Goal: Information Seeking & Learning: Learn about a topic

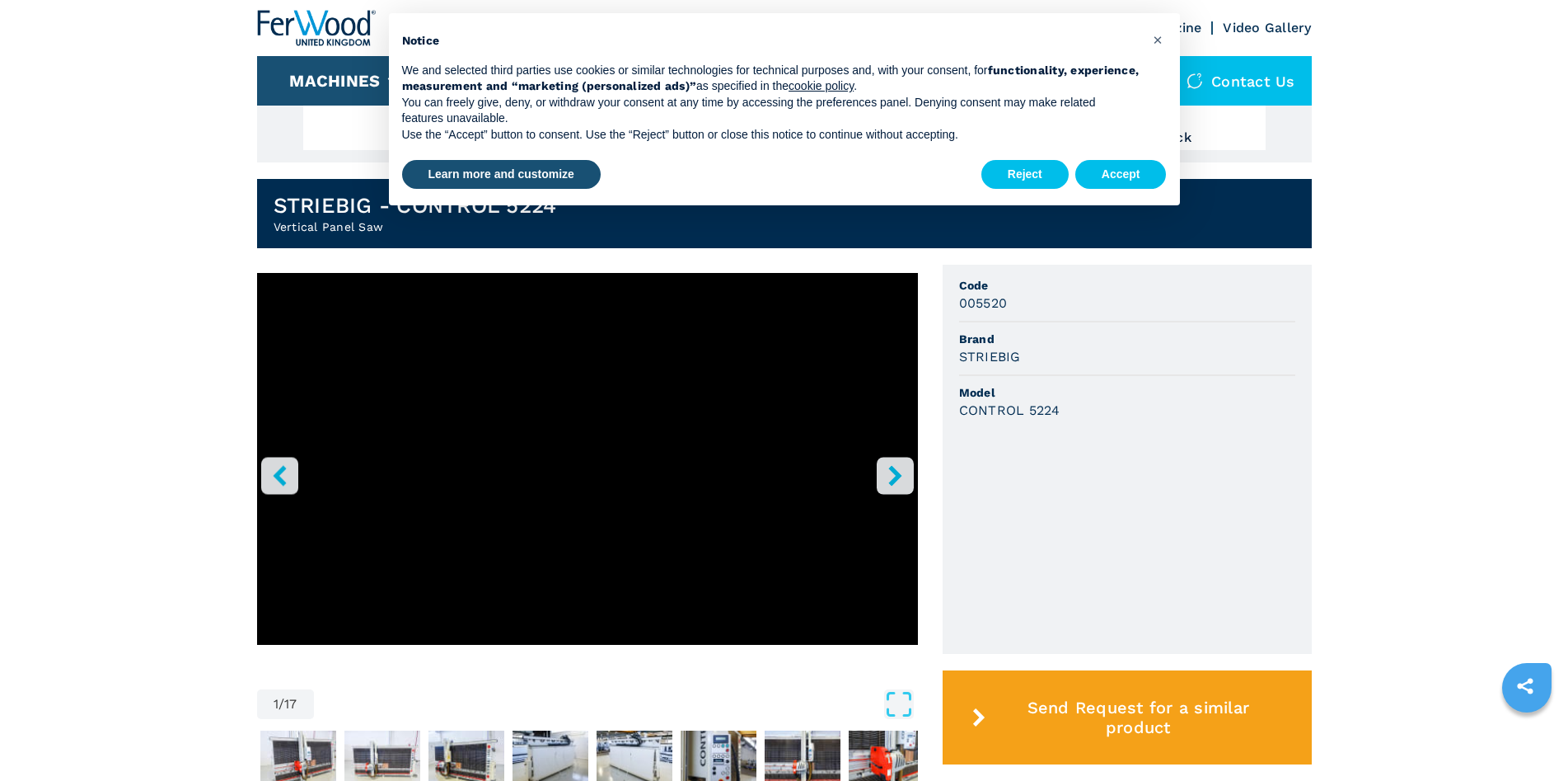
scroll to position [329, 0]
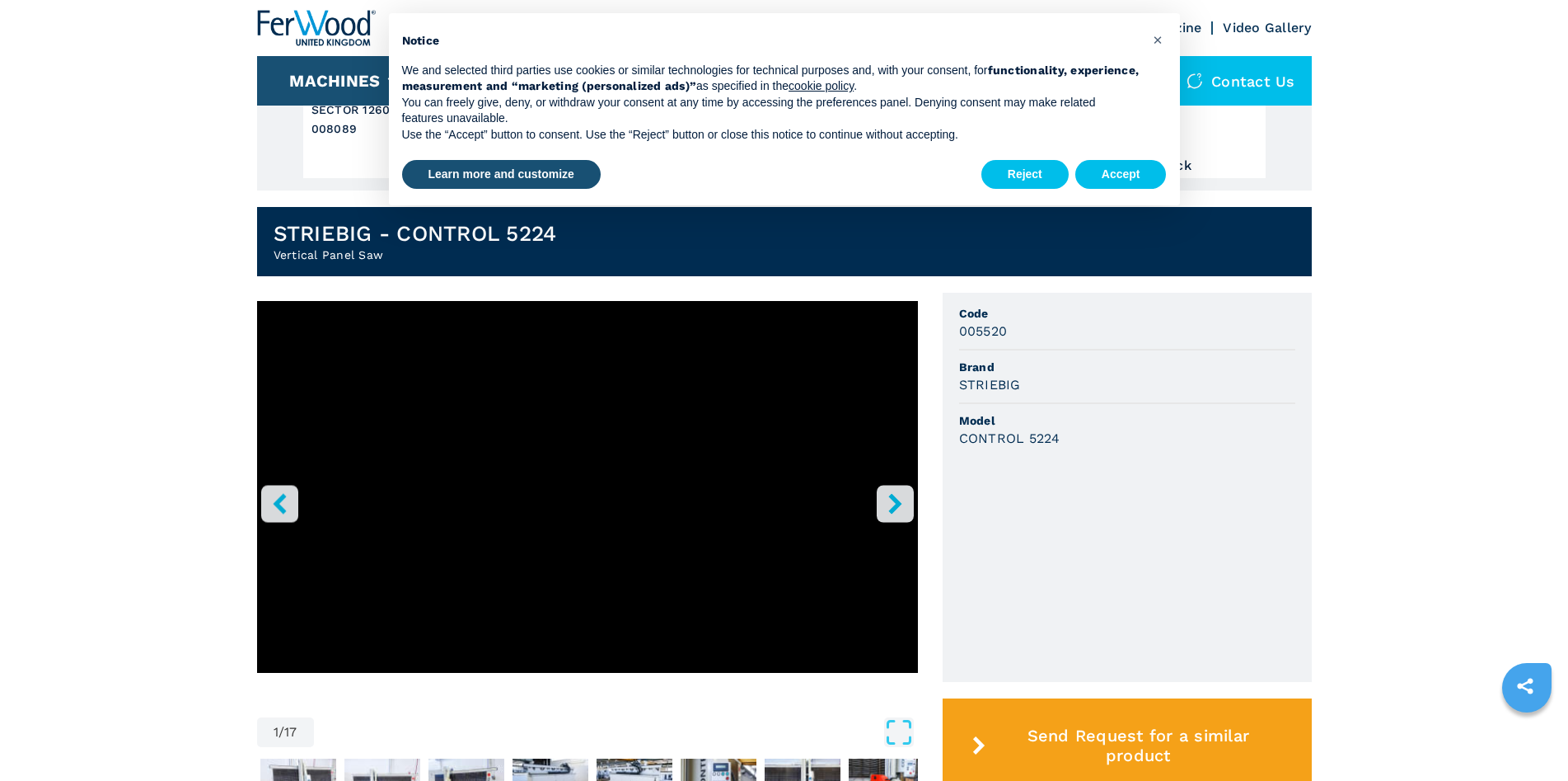
click at [905, 507] on icon "right-button" at bounding box center [894, 503] width 21 height 21
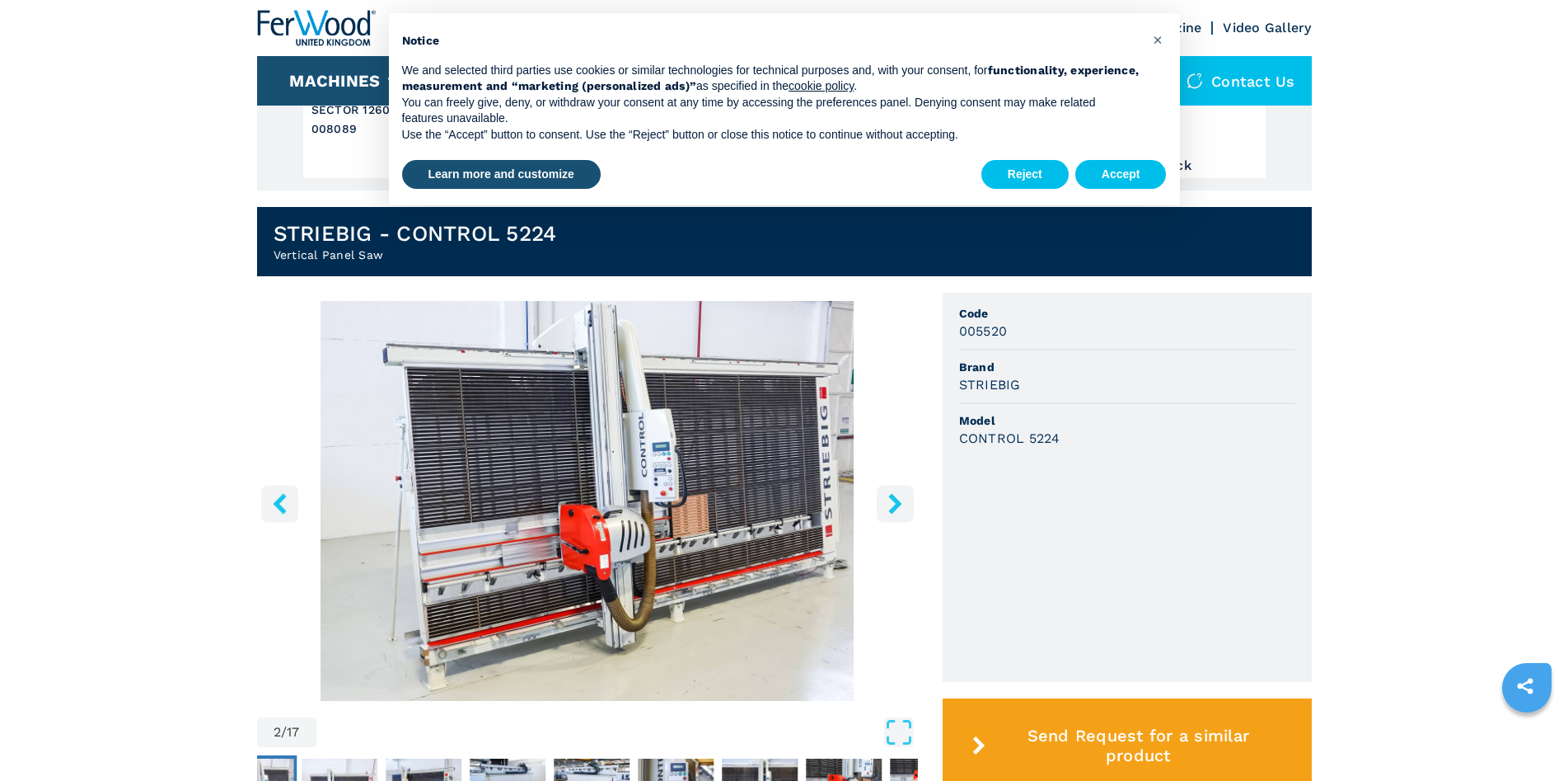
click at [905, 508] on icon "right-button" at bounding box center [894, 503] width 21 height 21
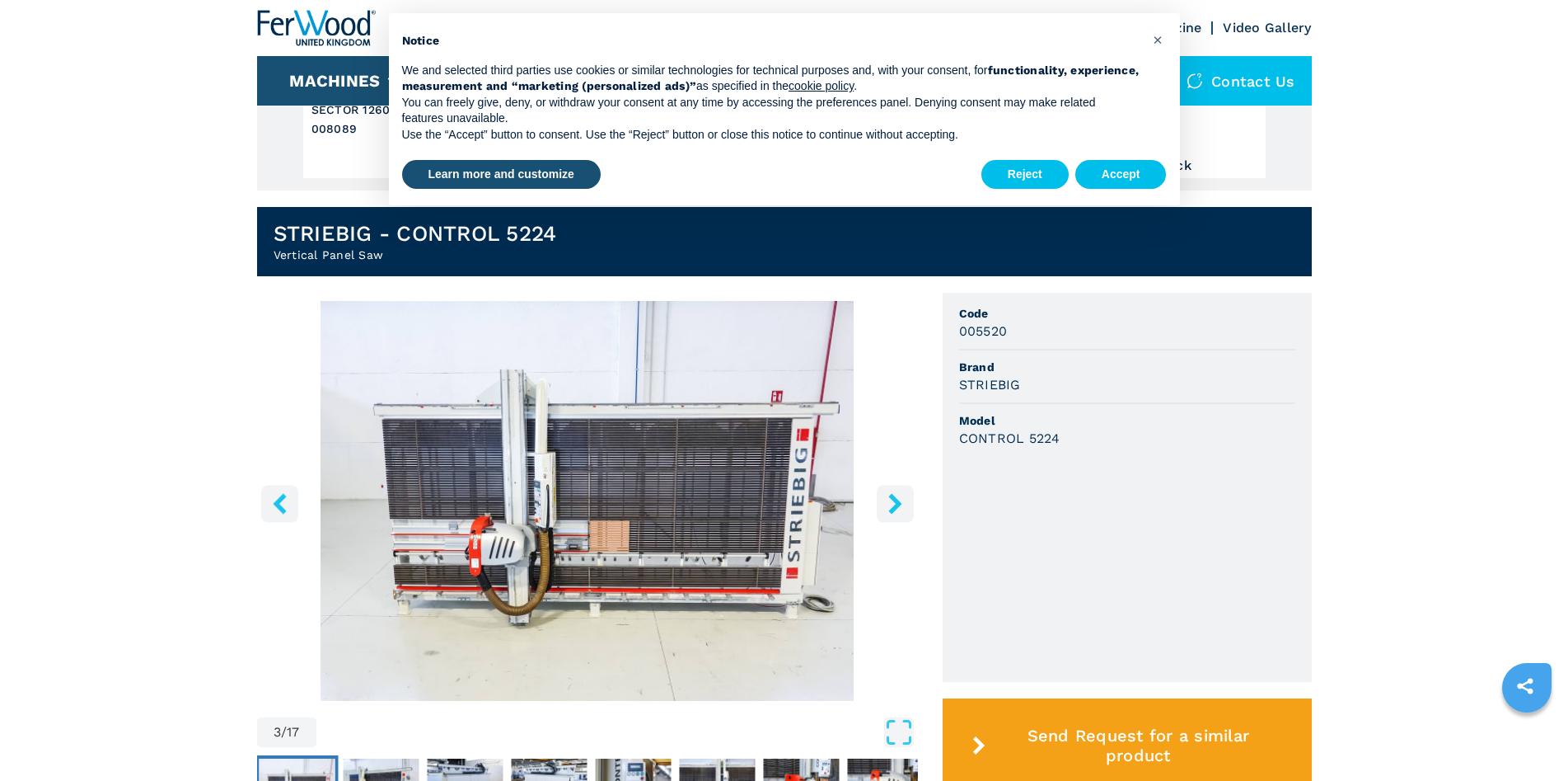
click at [905, 508] on icon "right-button" at bounding box center [894, 503] width 21 height 21
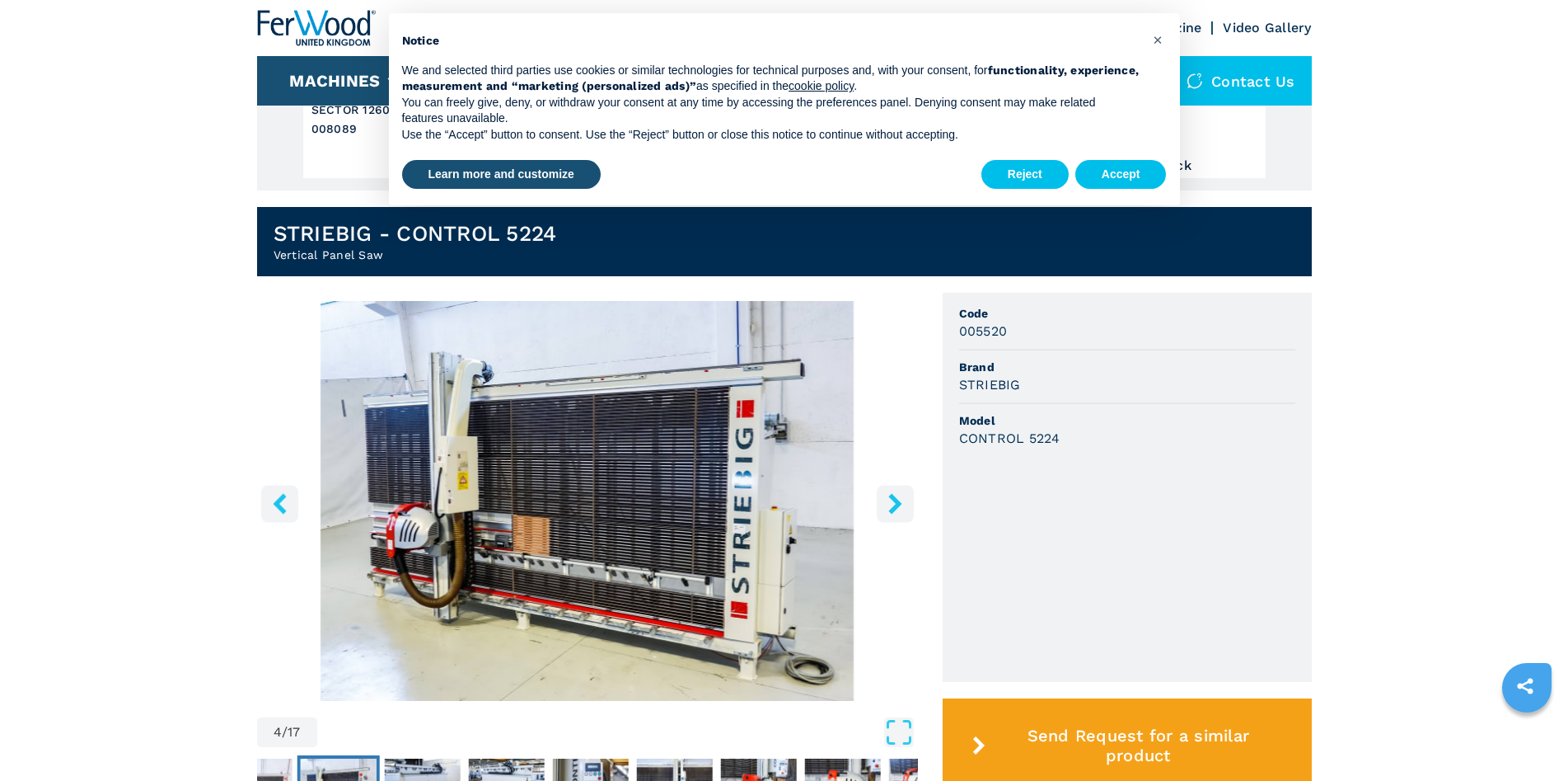
click at [905, 508] on icon "right-button" at bounding box center [894, 503] width 21 height 21
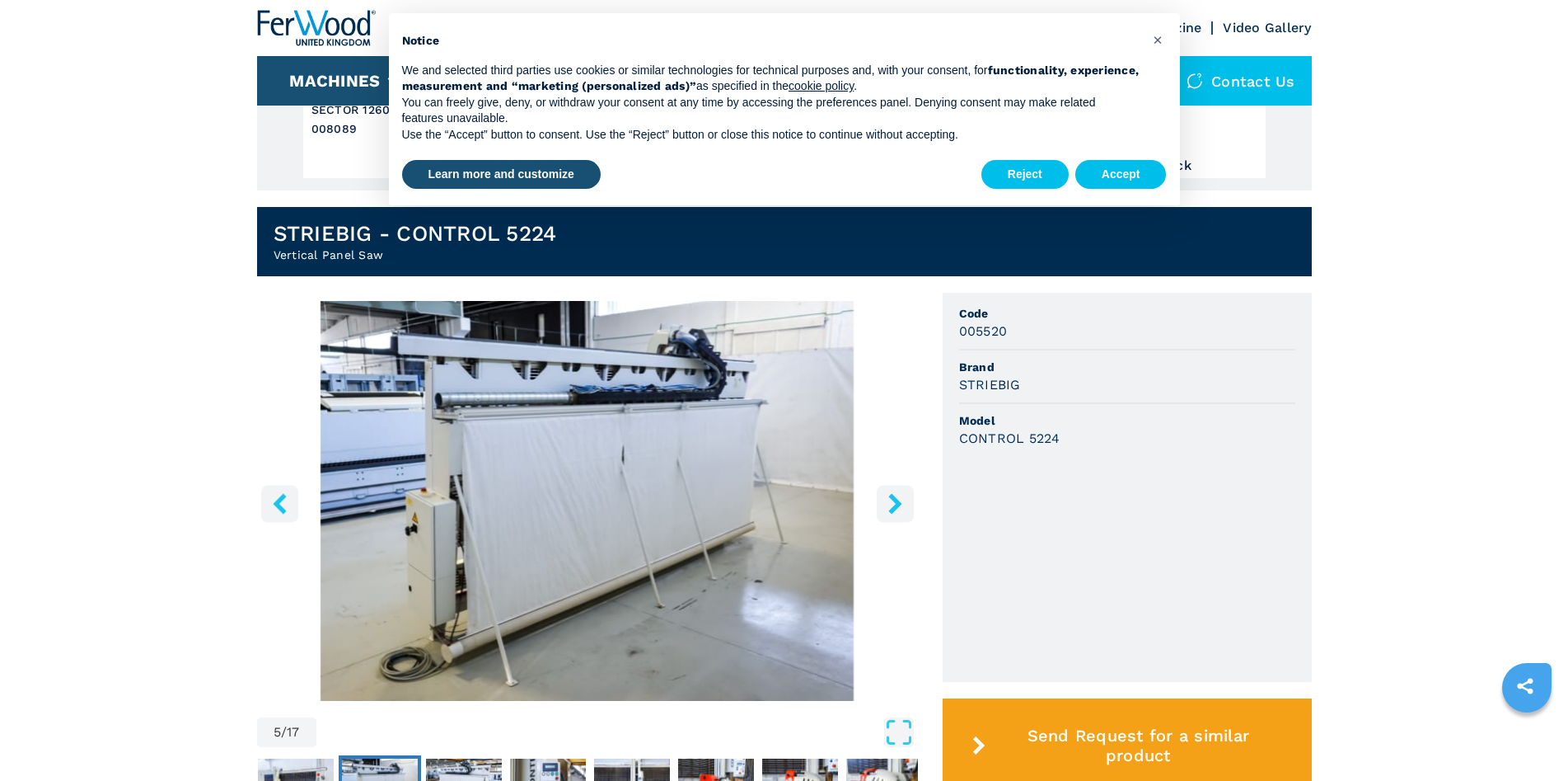
click at [905, 508] on icon "right-button" at bounding box center [894, 503] width 21 height 21
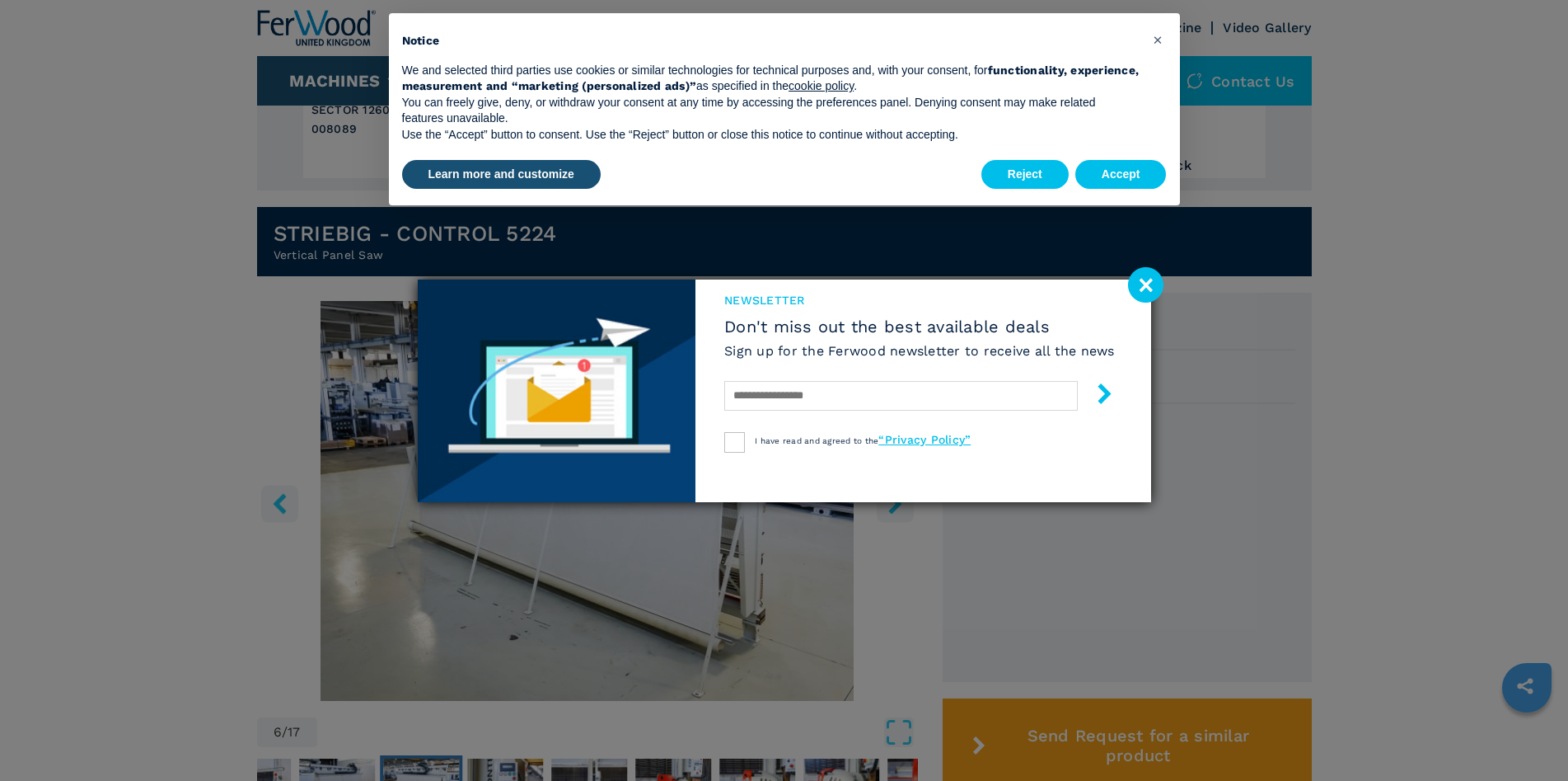
click at [1146, 290] on image at bounding box center [1146, 285] width 35 height 35
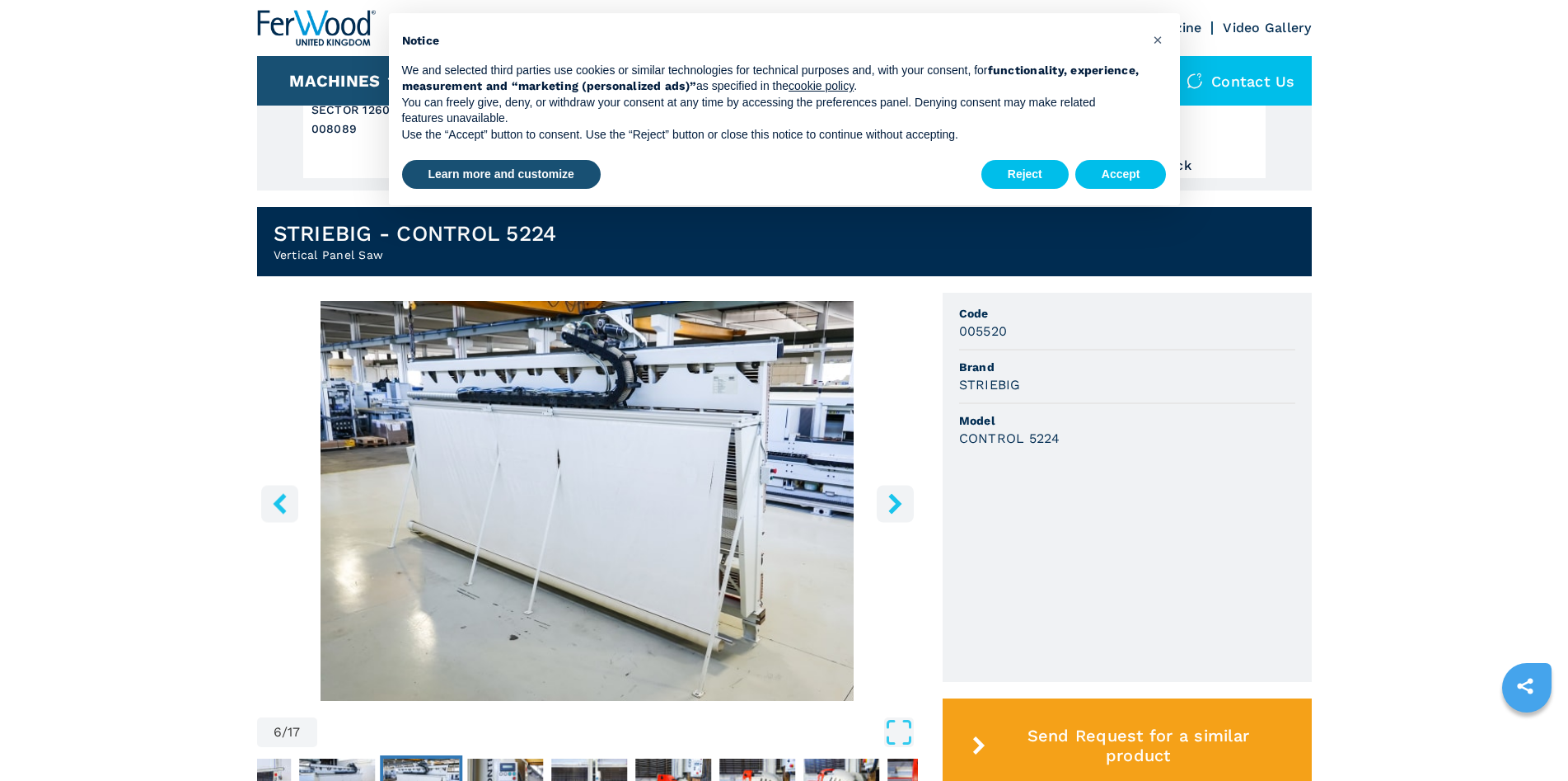
click at [286, 497] on icon "left-button" at bounding box center [279, 503] width 21 height 21
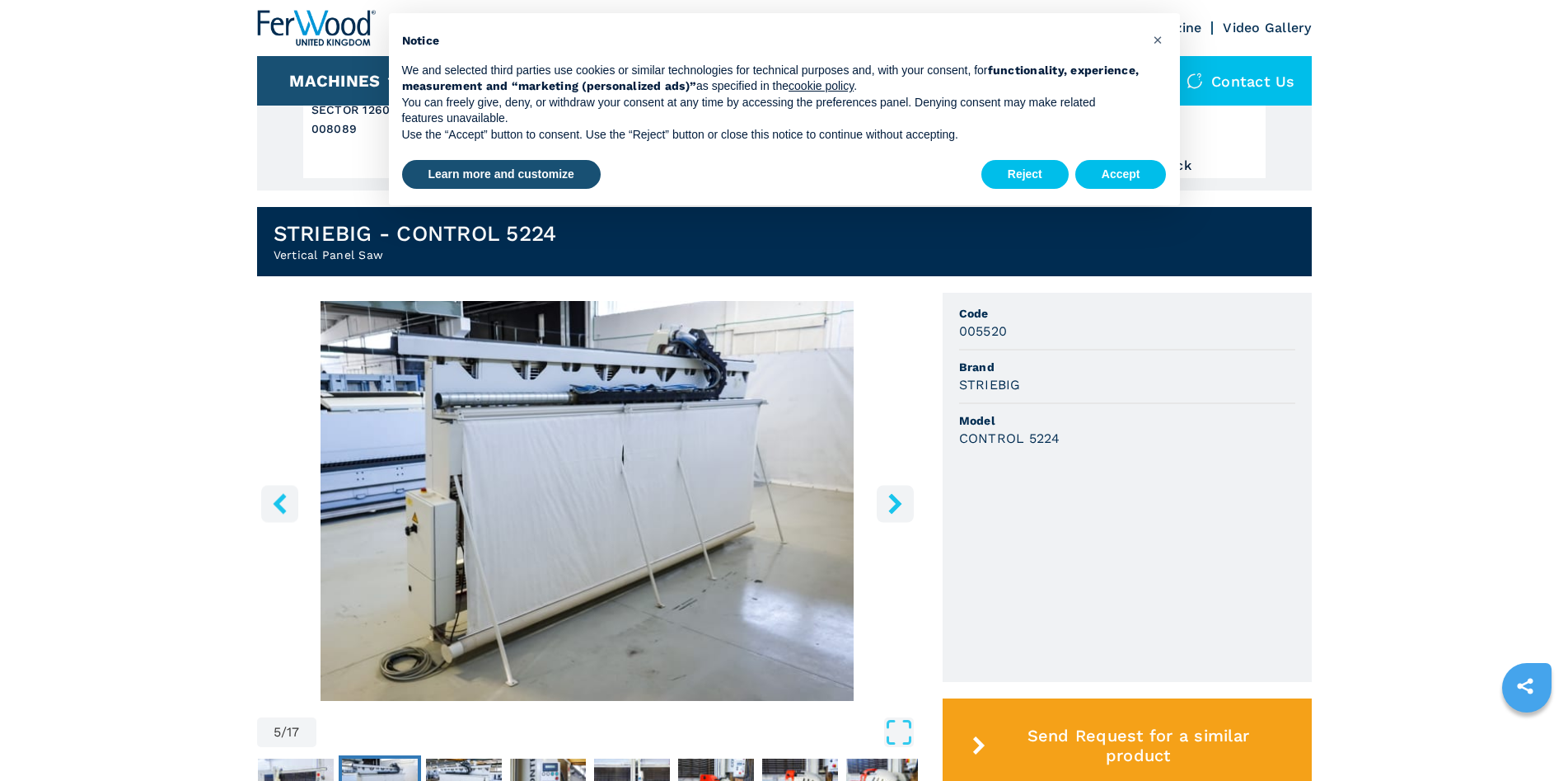
click at [887, 507] on icon "right-button" at bounding box center [894, 503] width 21 height 21
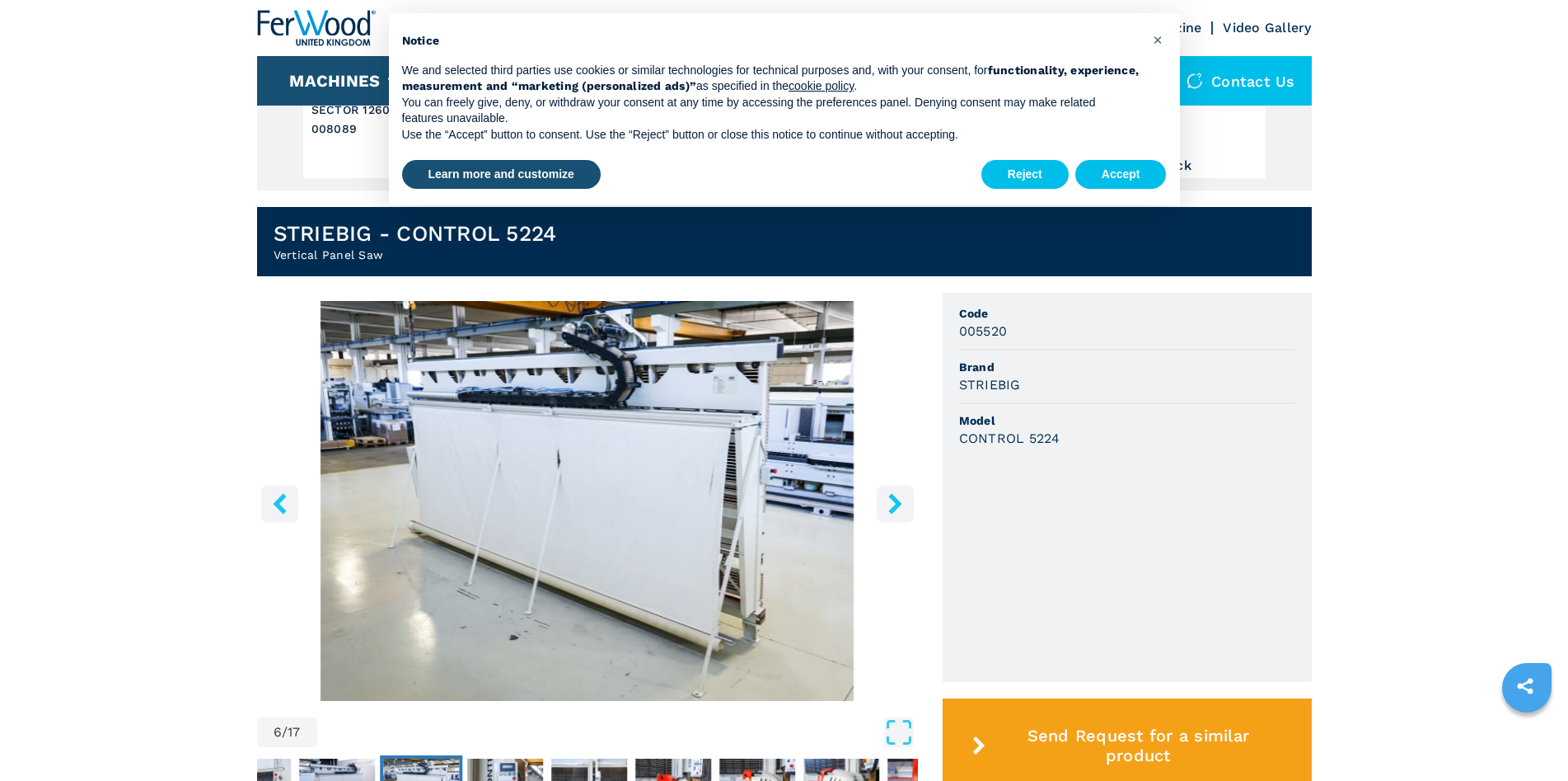
click at [276, 507] on icon "left-button" at bounding box center [279, 503] width 21 height 21
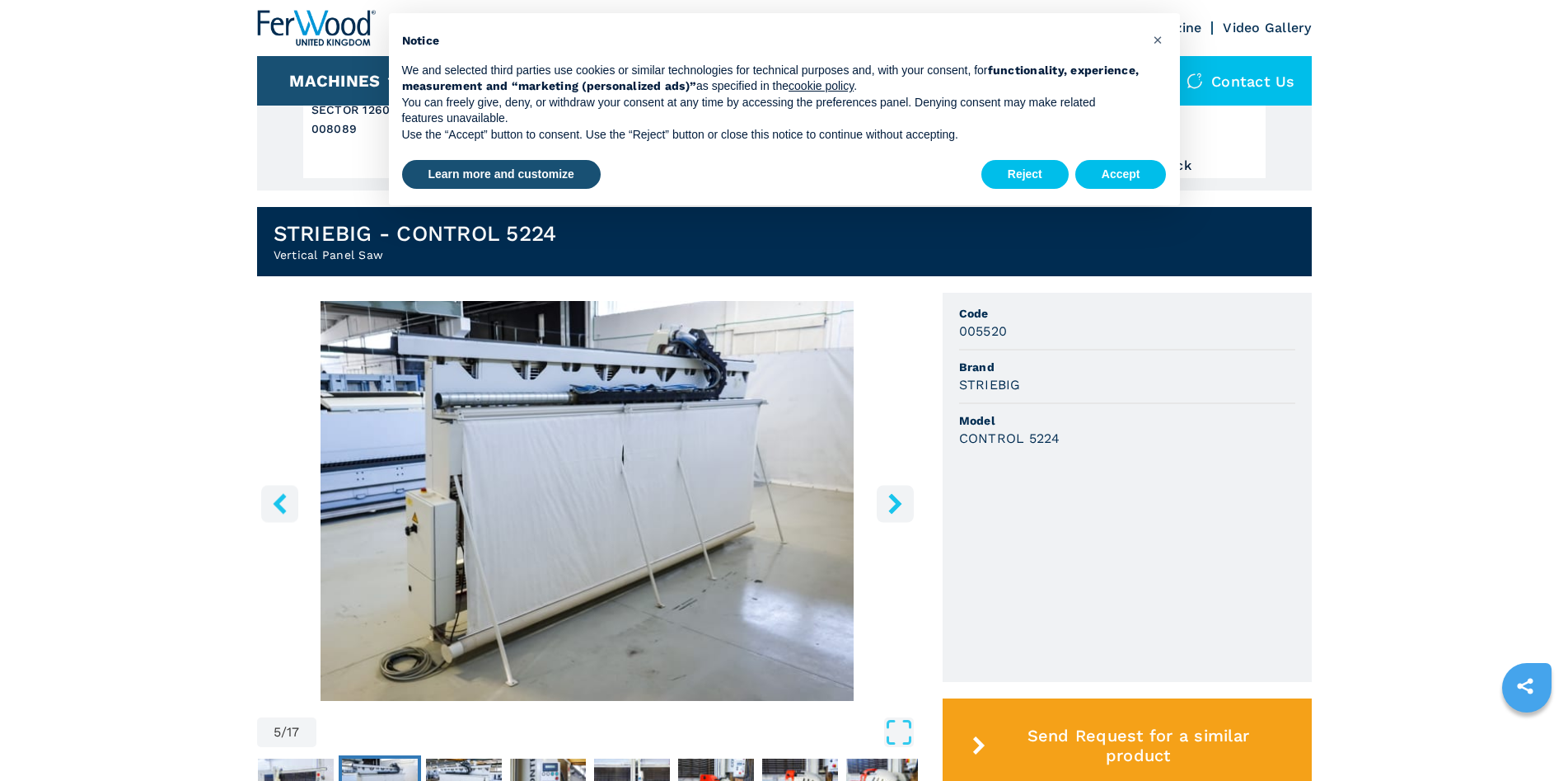
click at [899, 504] on icon "right-button" at bounding box center [894, 503] width 13 height 21
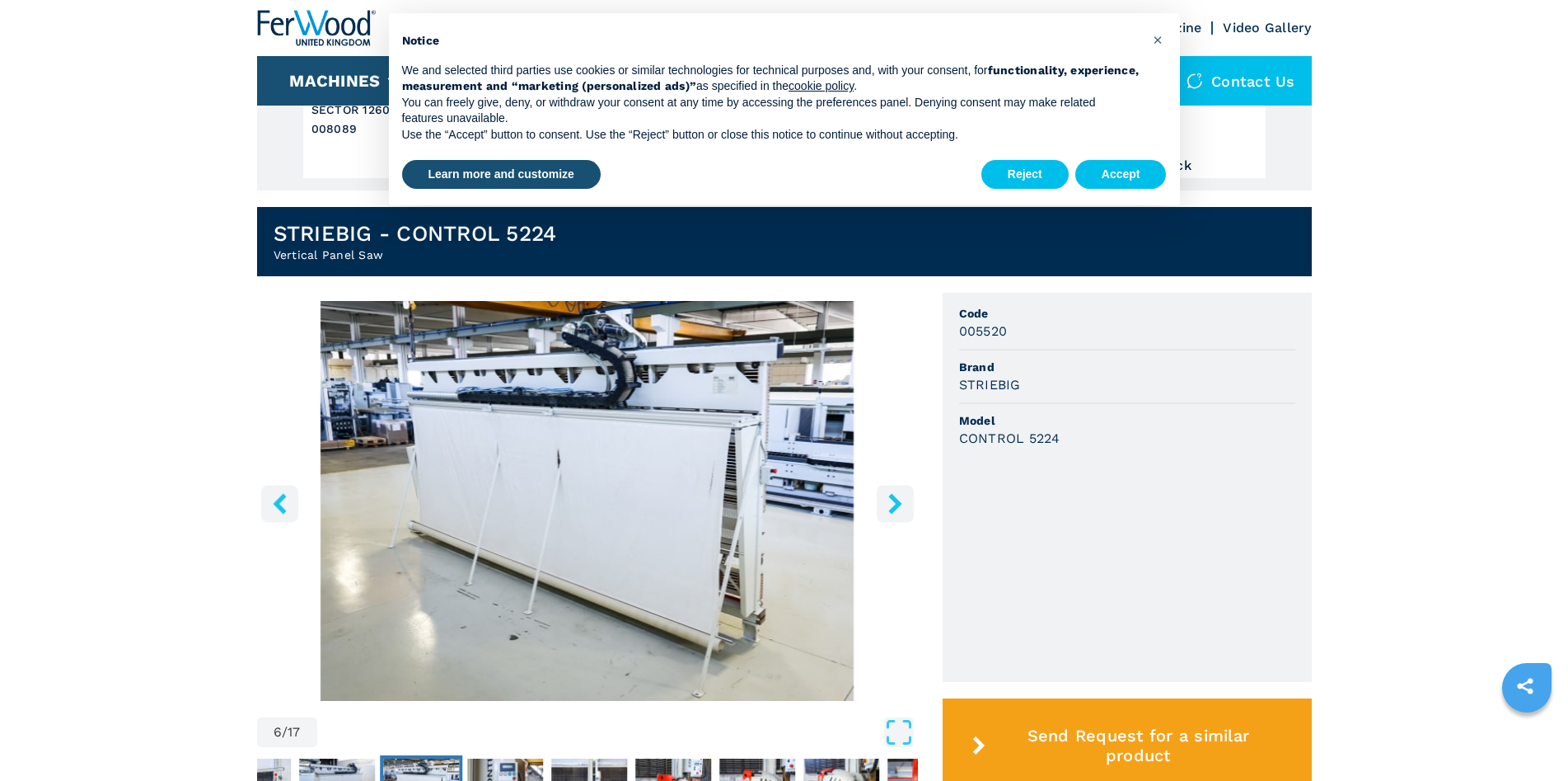
click at [899, 504] on icon "right-button" at bounding box center [894, 503] width 13 height 21
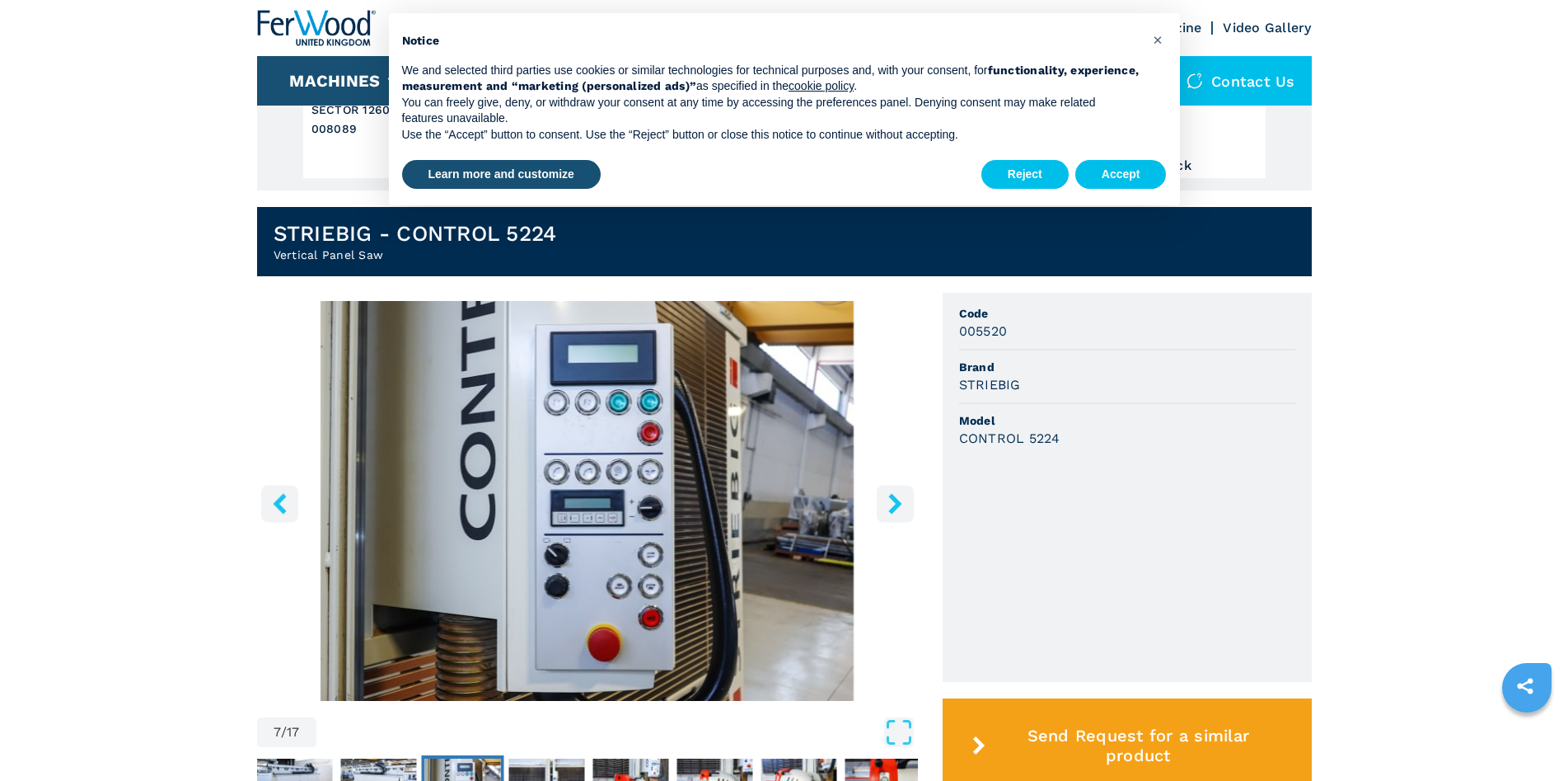
click at [899, 504] on icon "right-button" at bounding box center [894, 503] width 13 height 21
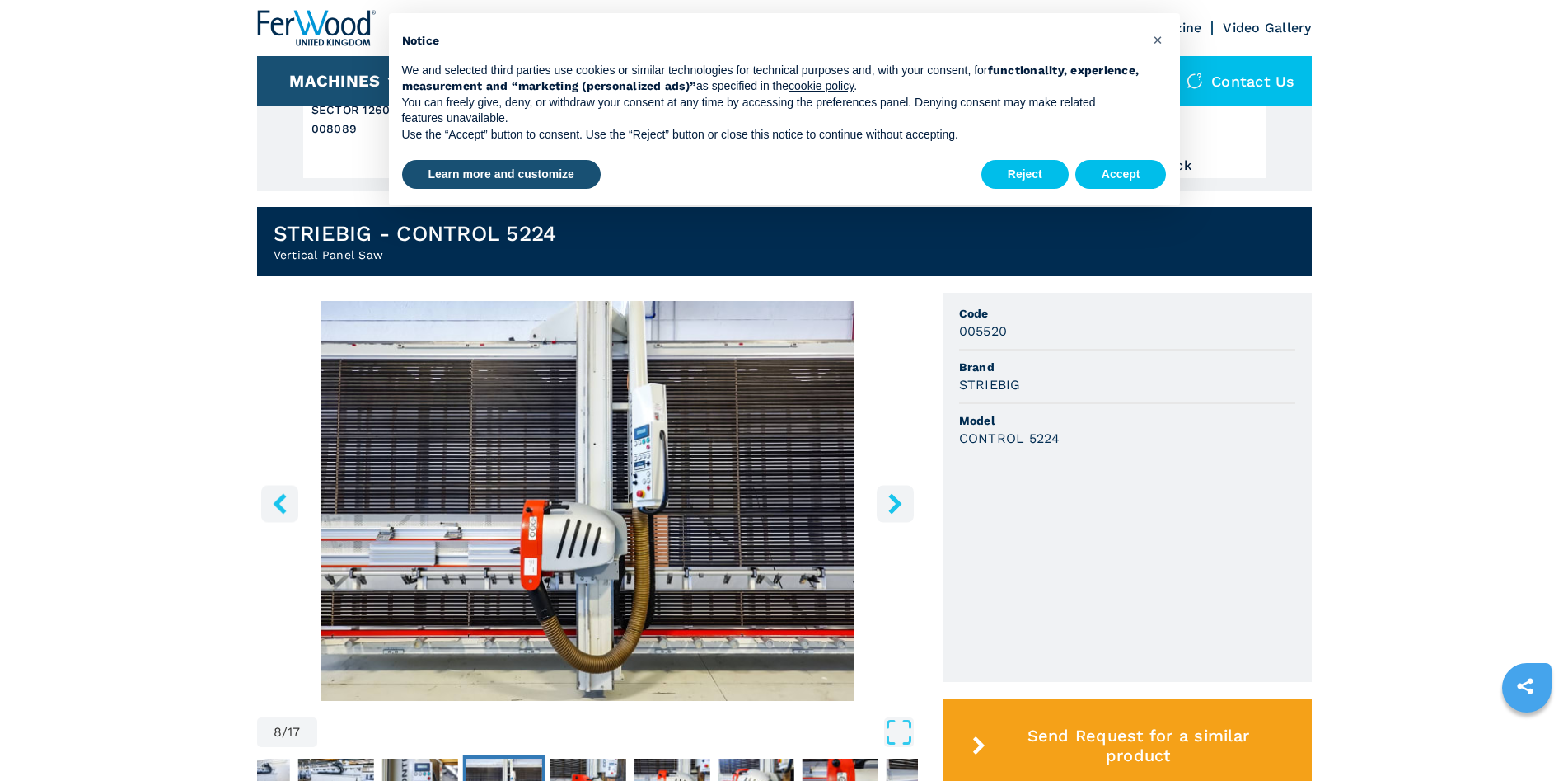
click at [899, 504] on icon "right-button" at bounding box center [894, 503] width 13 height 21
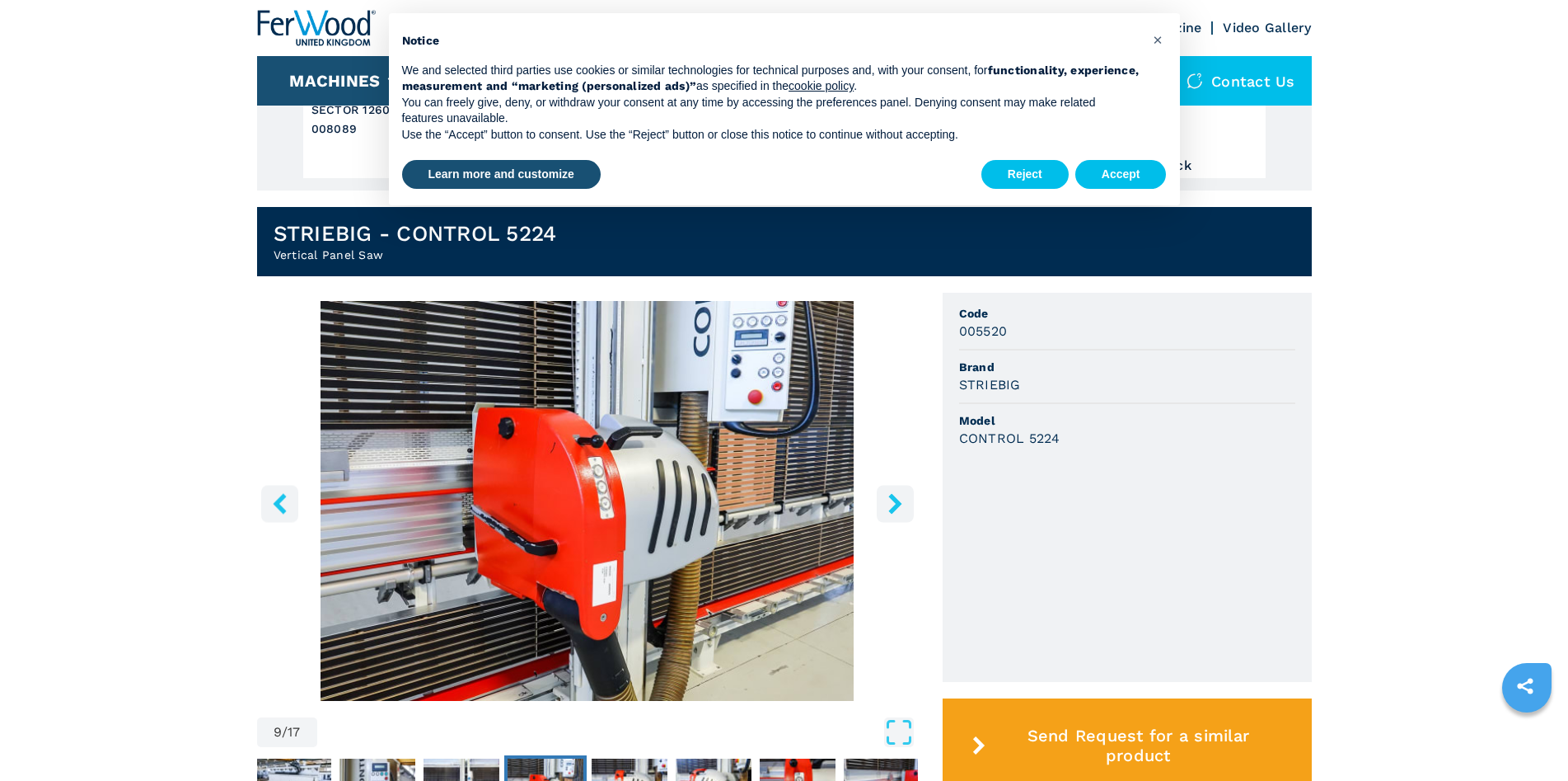
click at [899, 504] on icon "right-button" at bounding box center [894, 503] width 13 height 21
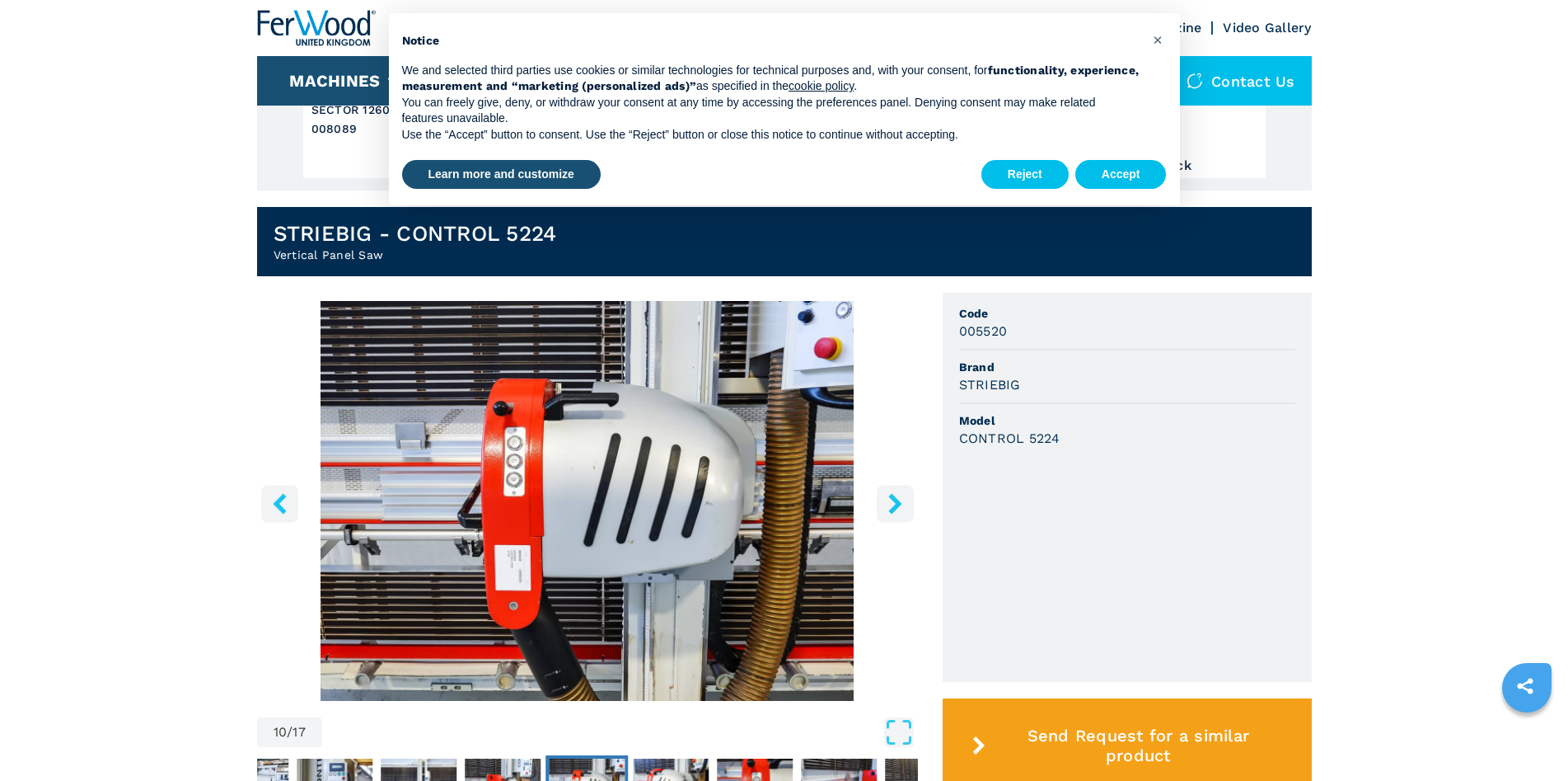
click at [899, 504] on icon "right-button" at bounding box center [894, 503] width 13 height 21
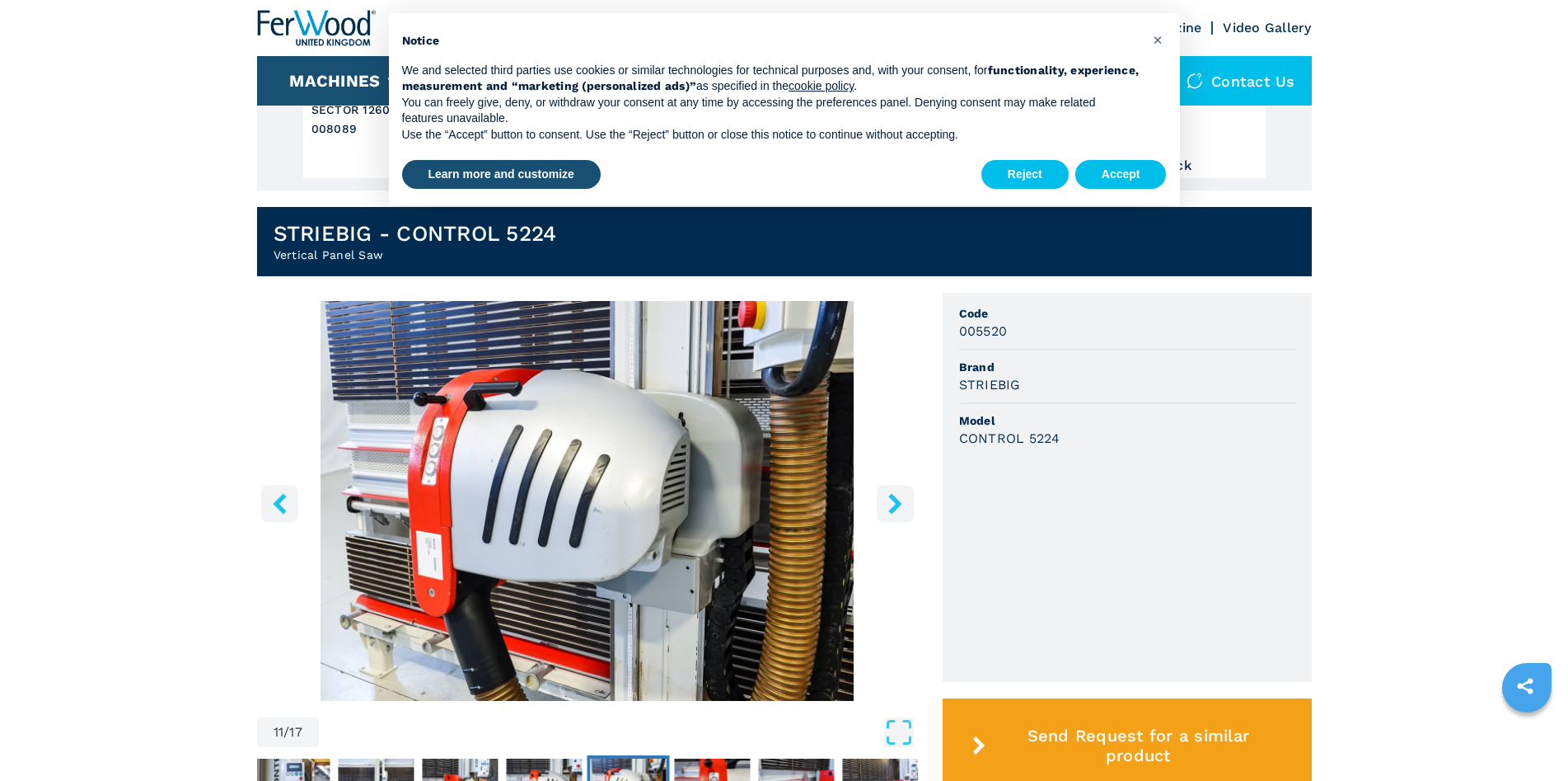
click at [899, 504] on icon "right-button" at bounding box center [894, 503] width 13 height 21
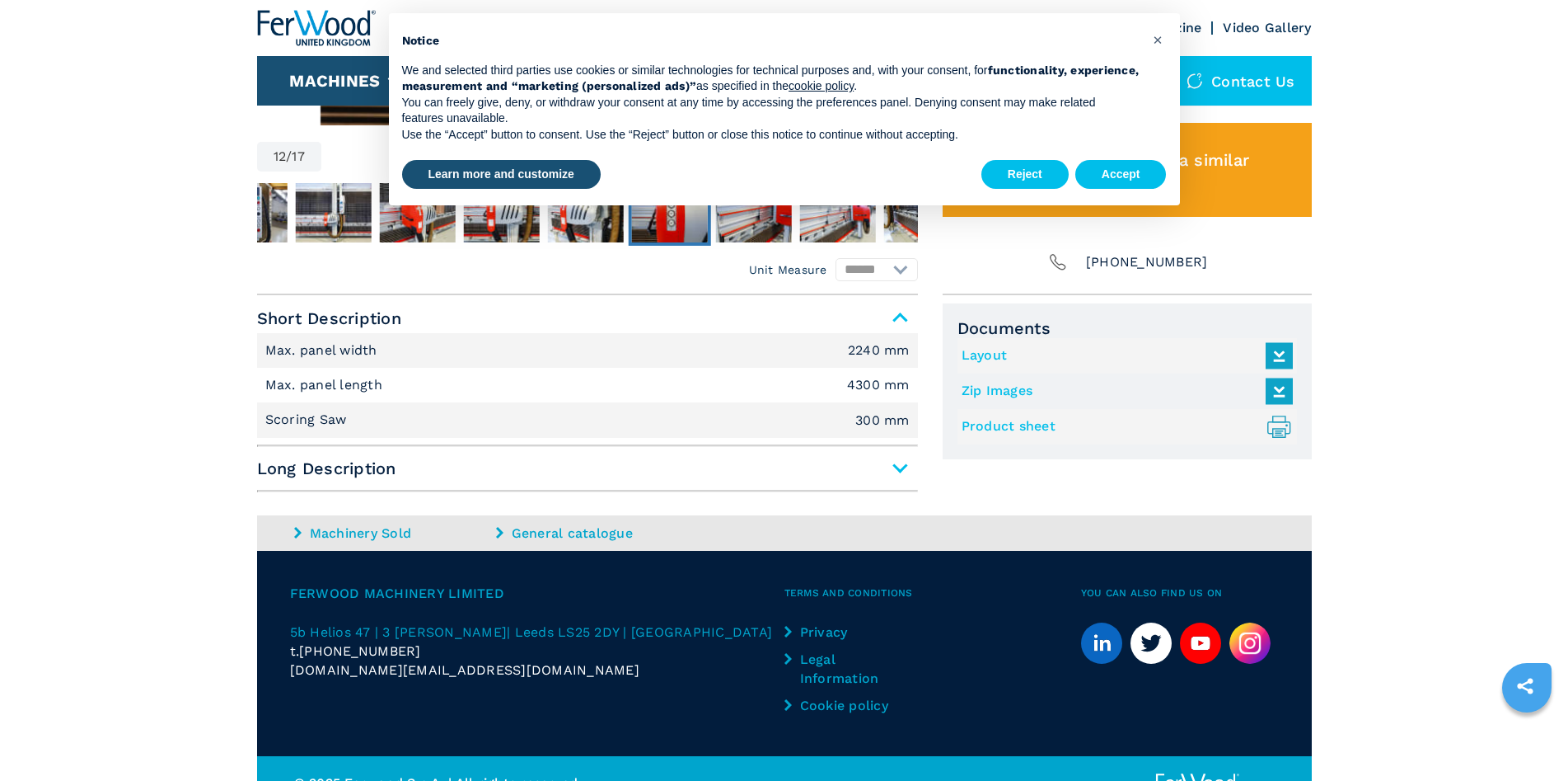
scroll to position [906, 0]
